Goal: Communication & Community: Share content

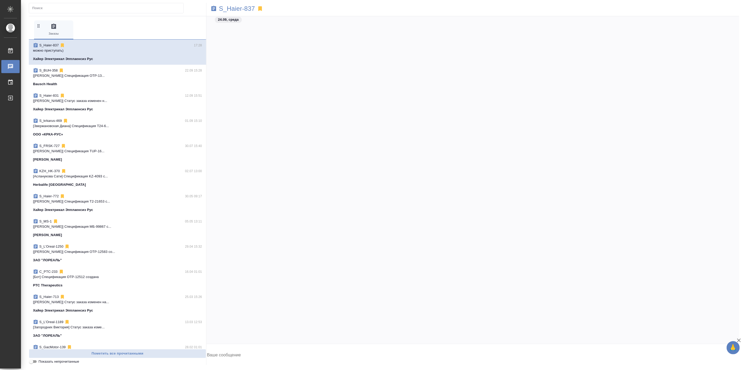
scroll to position [14999, 0]
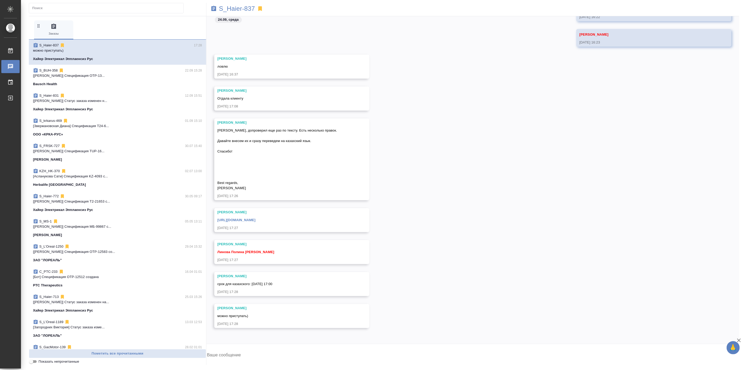
click at [234, 350] on textarea at bounding box center [472, 355] width 533 height 18
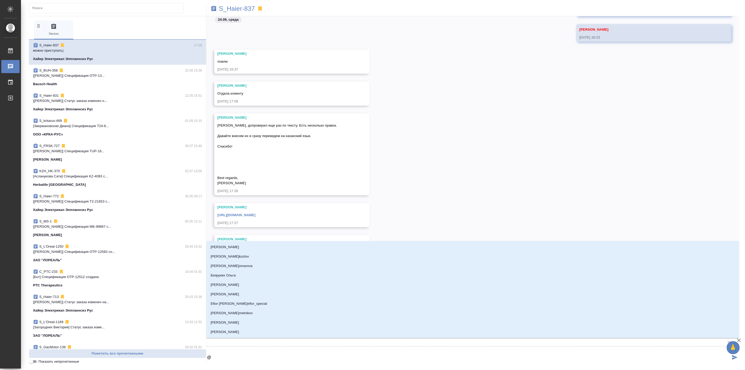
type textarea "@б"
type input "б"
type textarea "@бе"
type input "бе"
type textarea "@бел"
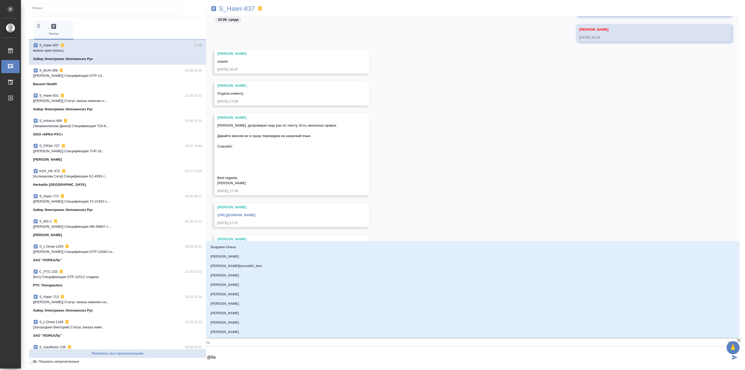
type input "бел"
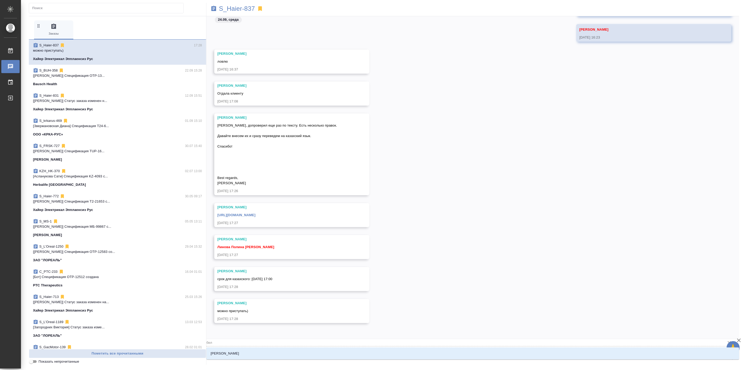
type textarea "@беля"
type input "беля"
type textarea "@беляк"
type input "беляк"
type textarea "@белякр"
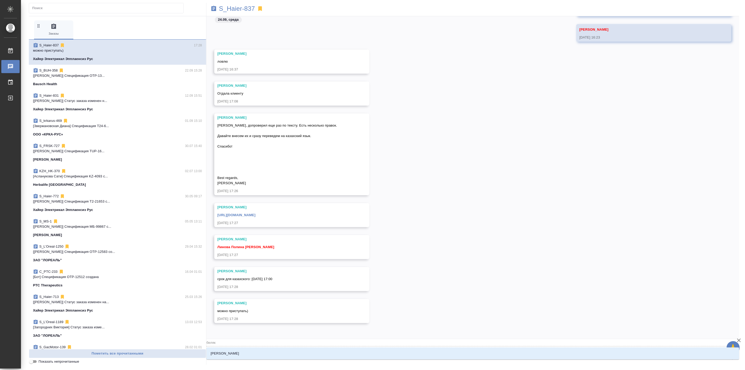
type input "белякр"
type textarea "@беляк"
type input "беляк"
click at [233, 351] on p "[PERSON_NAME]" at bounding box center [225, 353] width 29 height 5
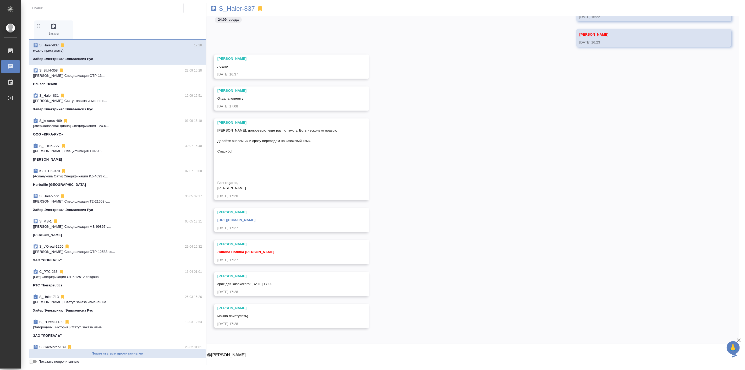
paste textarea "[URL][DOMAIN_NAME]"
type textarea "@[PERSON_NAME] [URL][DOMAIN_NAME]"
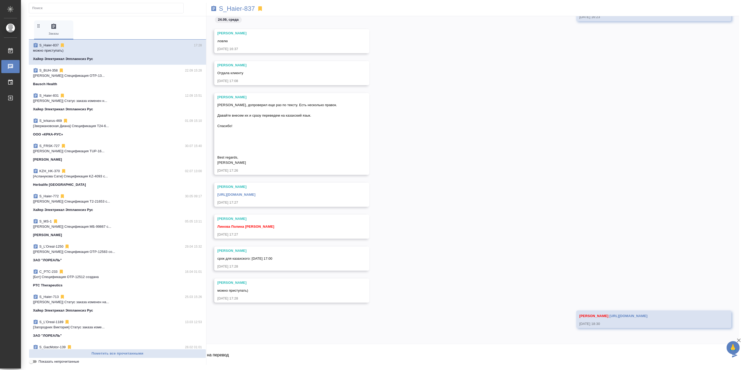
type textarea "на перевод"
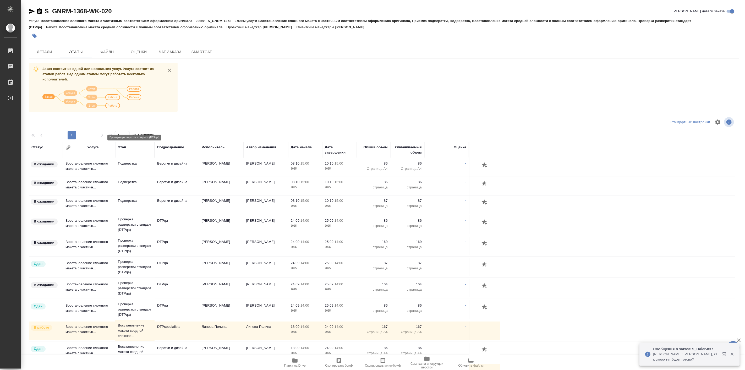
scroll to position [97, 0]
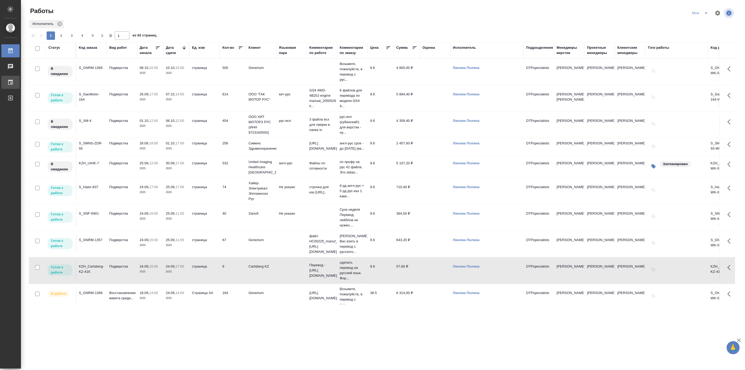
scroll to position [145, 0]
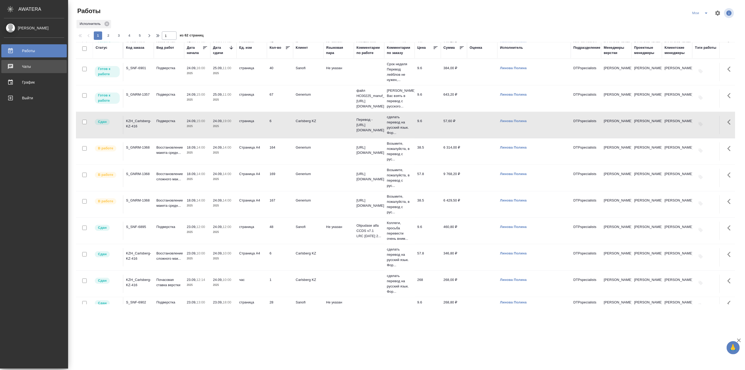
click at [10, 65] on div "Чаты" at bounding box center [34, 67] width 60 height 8
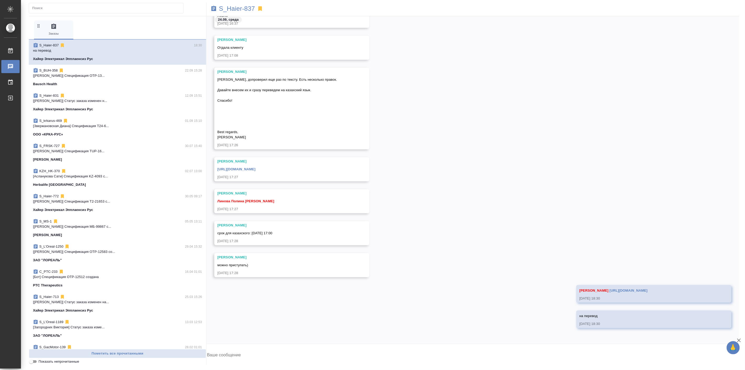
scroll to position [14001, 0]
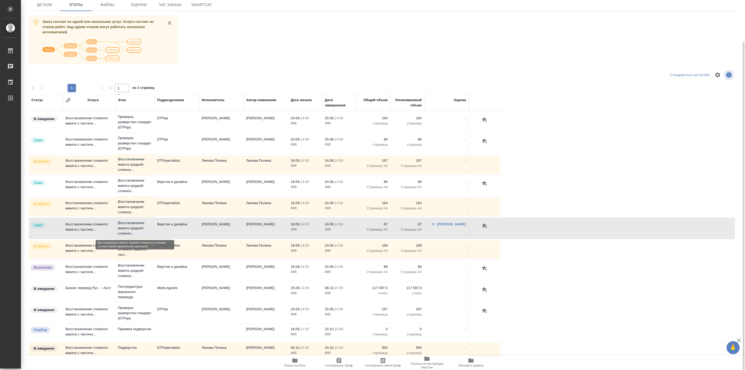
scroll to position [124, 0]
